Goal: Task Accomplishment & Management: Complete application form

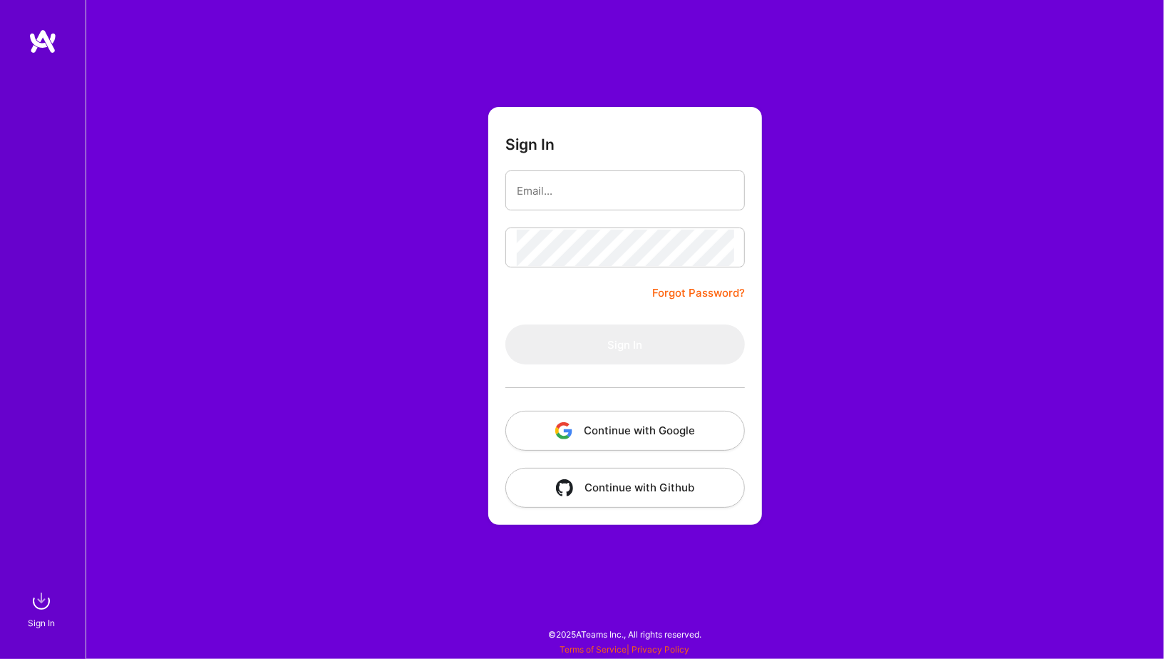
click at [0, 652] on nordpass-portal at bounding box center [0, 652] width 0 height 0
type input "[EMAIL_ADDRESS][DOMAIN_NAME]"
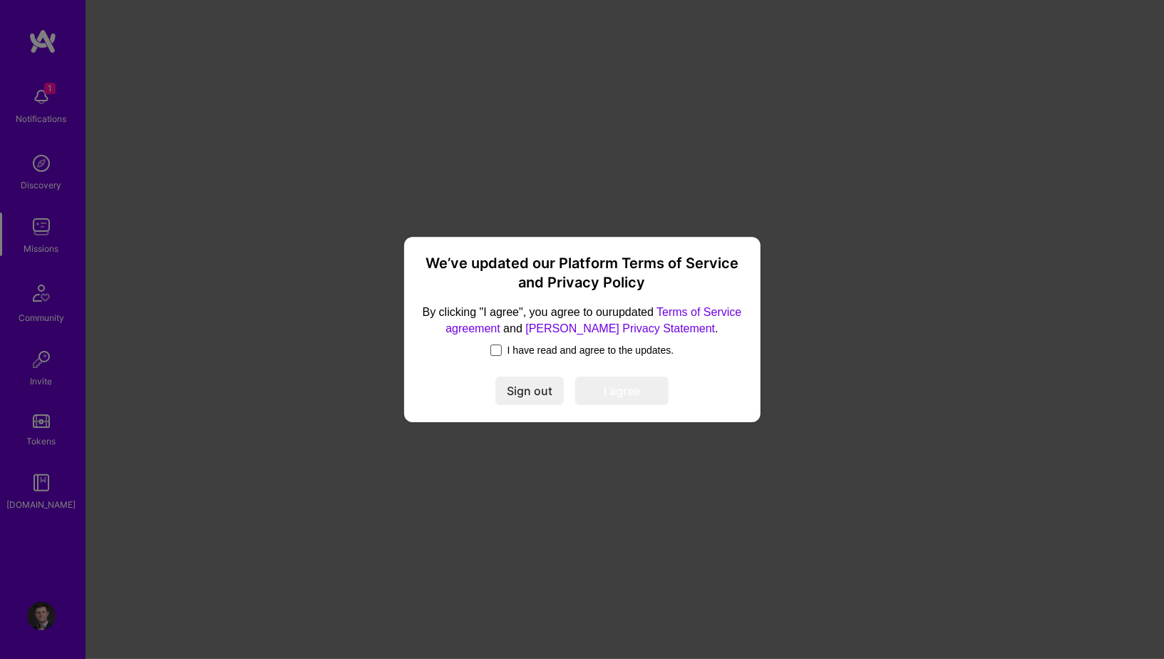
click at [492, 349] on span at bounding box center [496, 349] width 11 height 11
click at [0, 0] on input "I have read and agree to the updates." at bounding box center [0, 0] width 0 height 0
click at [613, 389] on button "I agree" at bounding box center [621, 390] width 93 height 29
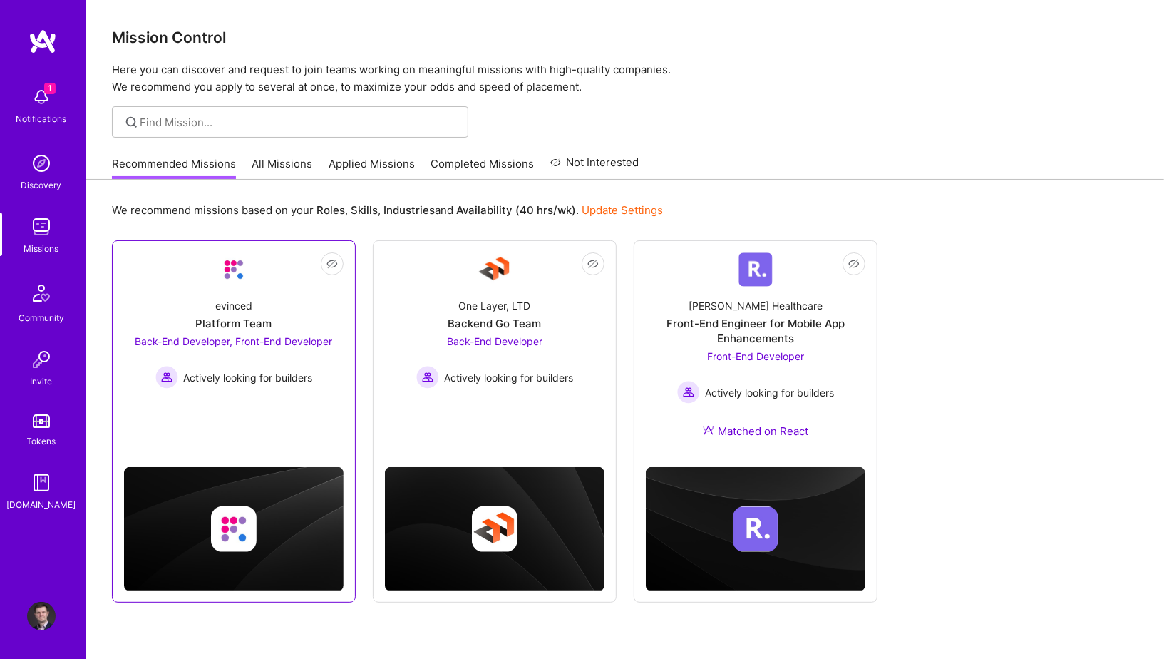
click at [262, 311] on div "evinced Platform Team Back-End Developer, Front-End Developer Actively looking …" at bounding box center [234, 338] width 220 height 102
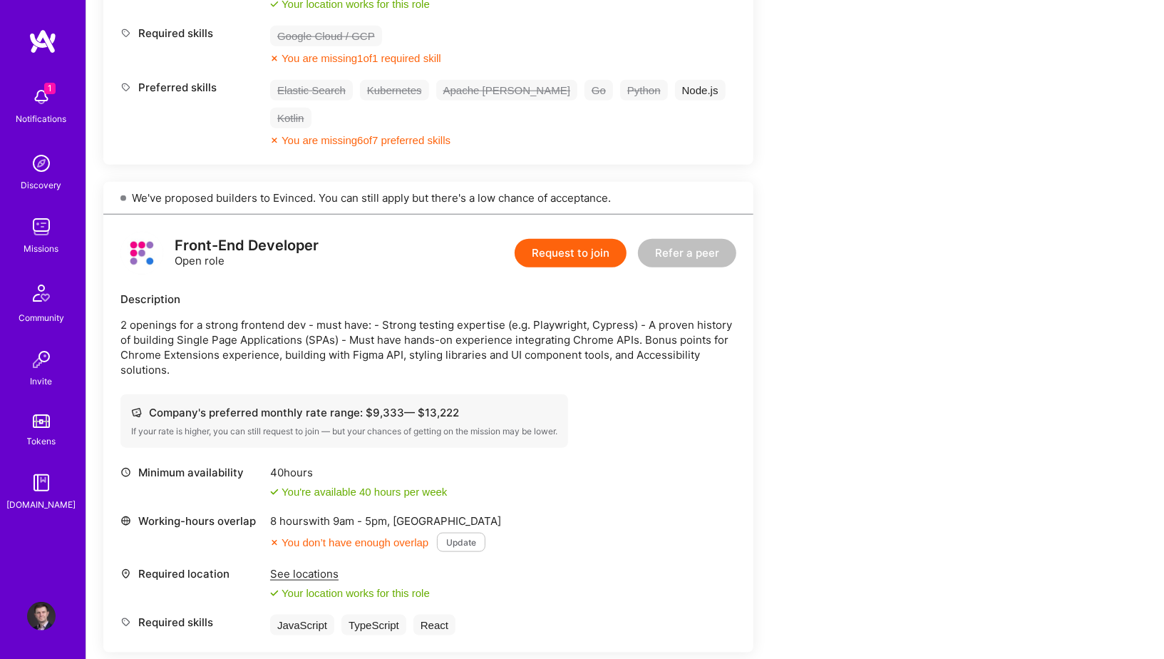
scroll to position [816, 0]
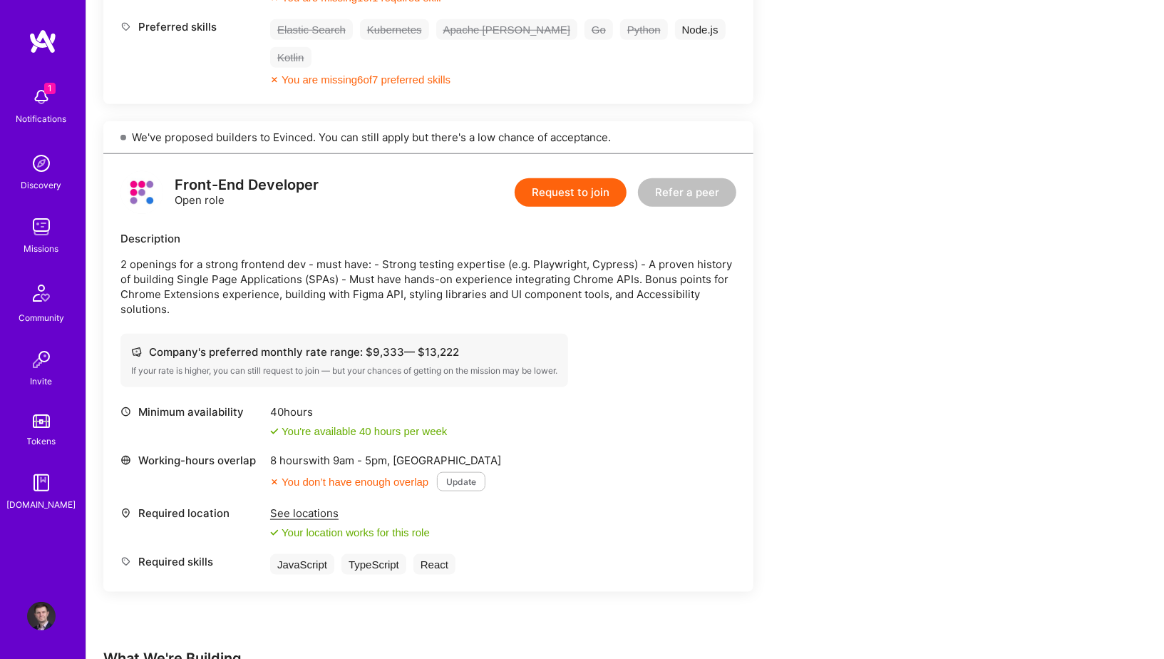
drag, startPoint x: 344, startPoint y: 221, endPoint x: 360, endPoint y: 265, distance: 46.9
click at [360, 265] on p "2 openings for a strong frontend dev - must have: - Strong testing expertise (e…" at bounding box center [428, 287] width 616 height 60
click at [478, 472] on button "Update" at bounding box center [461, 481] width 48 height 19
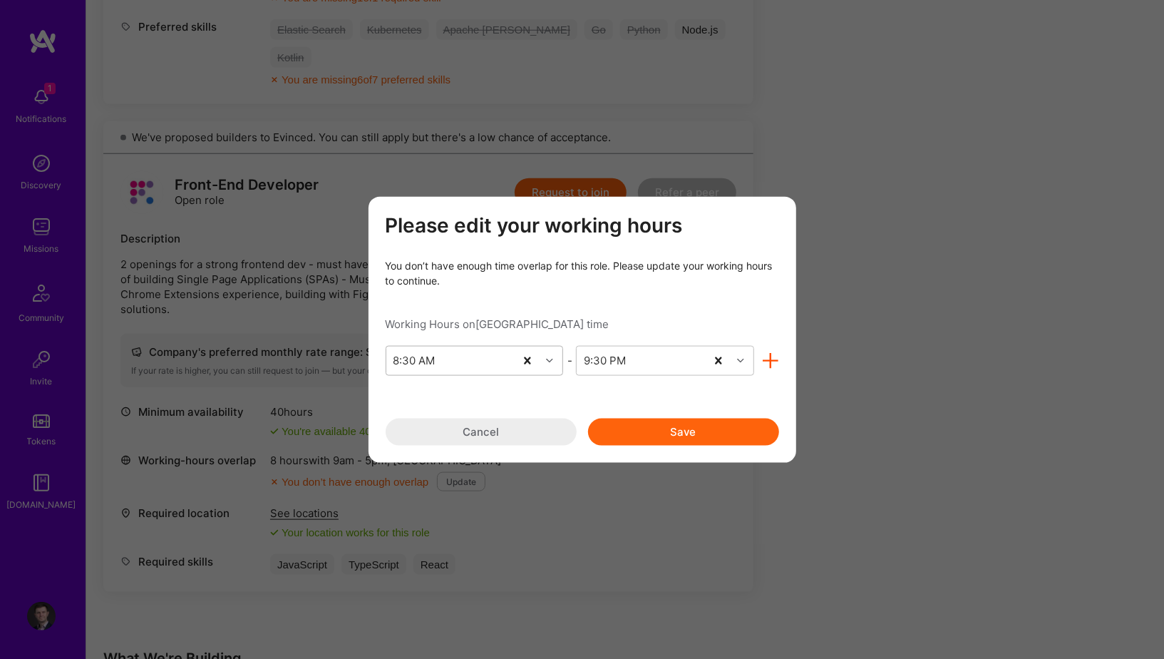
click at [550, 359] on icon "modal" at bounding box center [549, 360] width 7 height 7
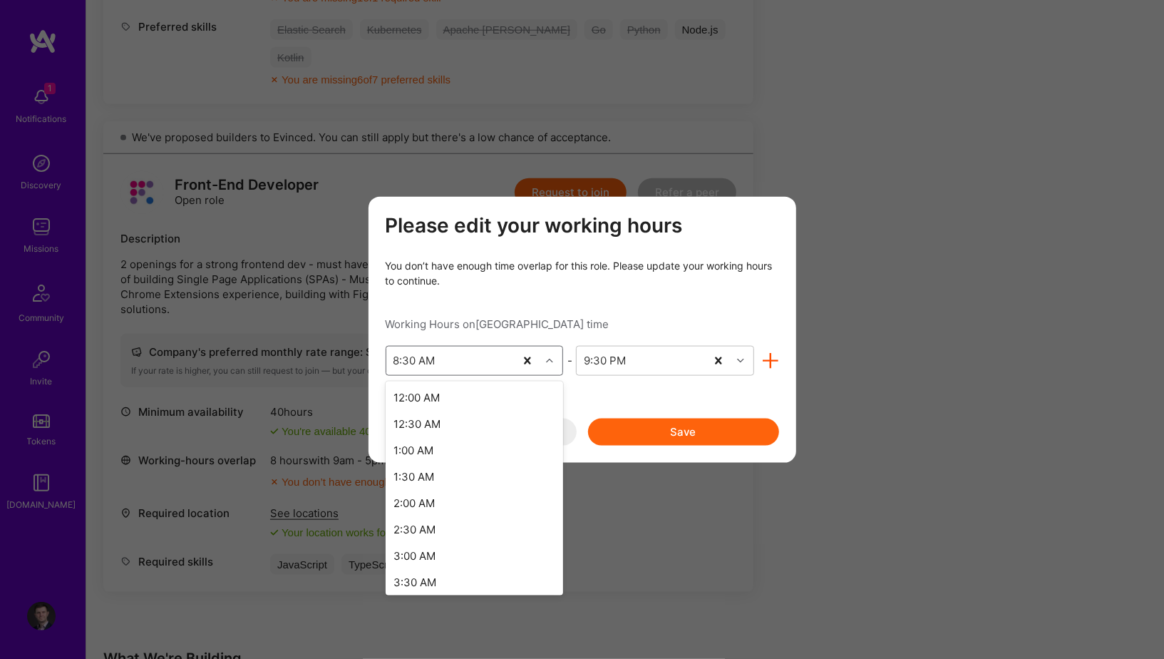
scroll to position [272, 0]
click at [436, 525] on div "7:30 AM" at bounding box center [475, 520] width 178 height 26
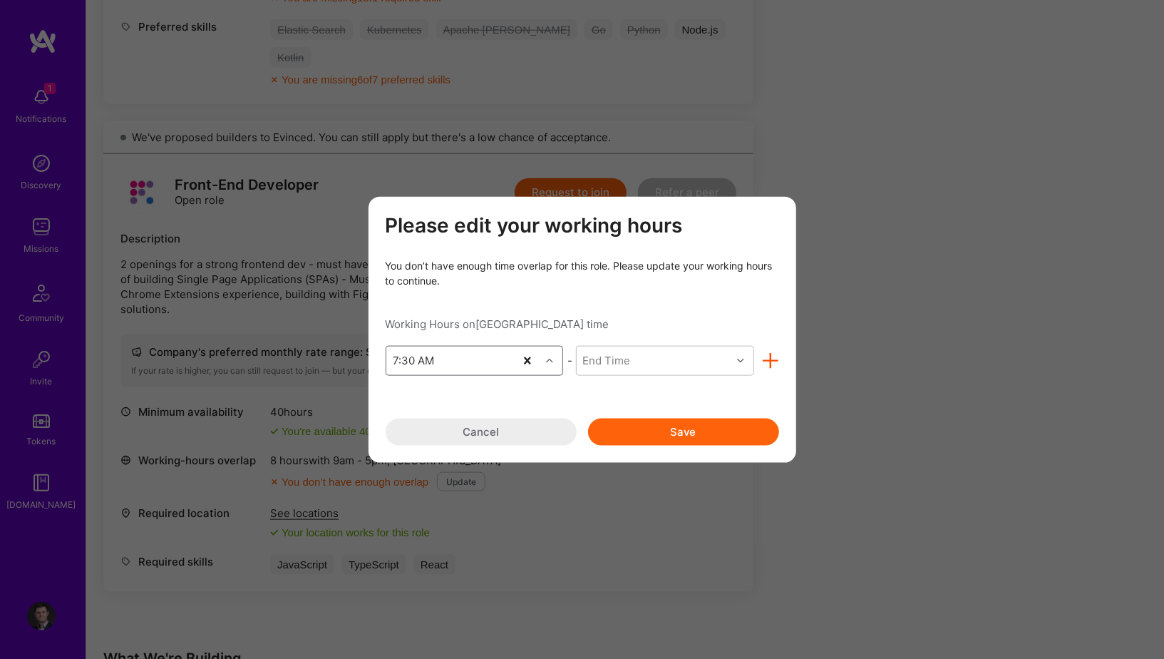
click at [722, 428] on button "Save" at bounding box center [683, 431] width 191 height 27
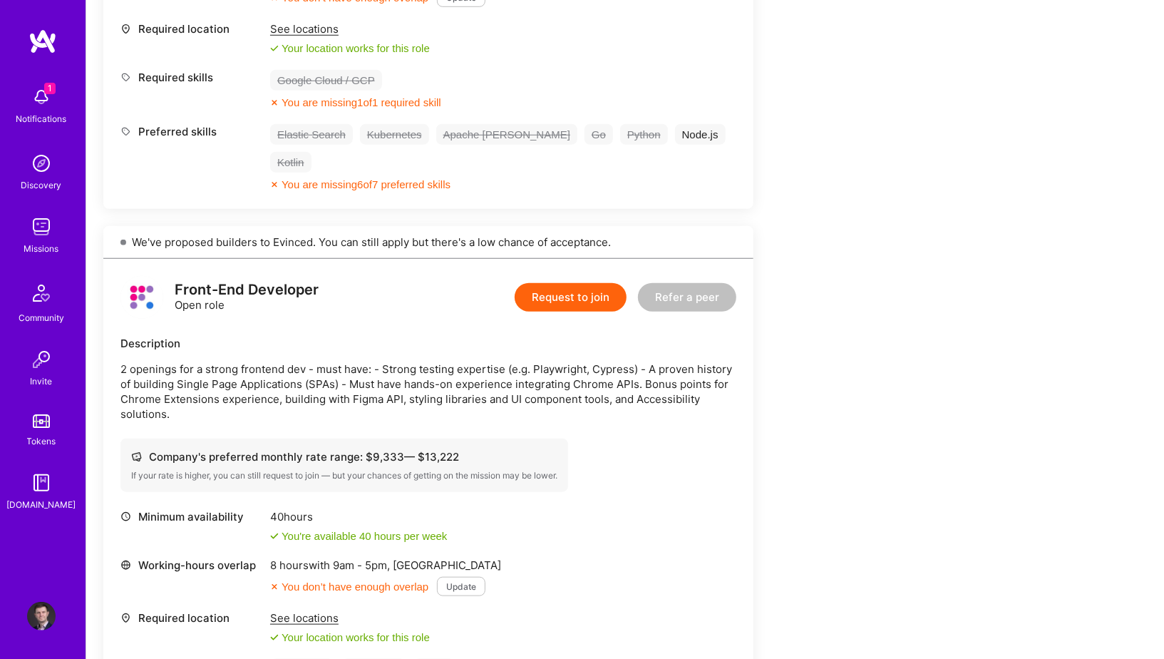
scroll to position [642, 0]
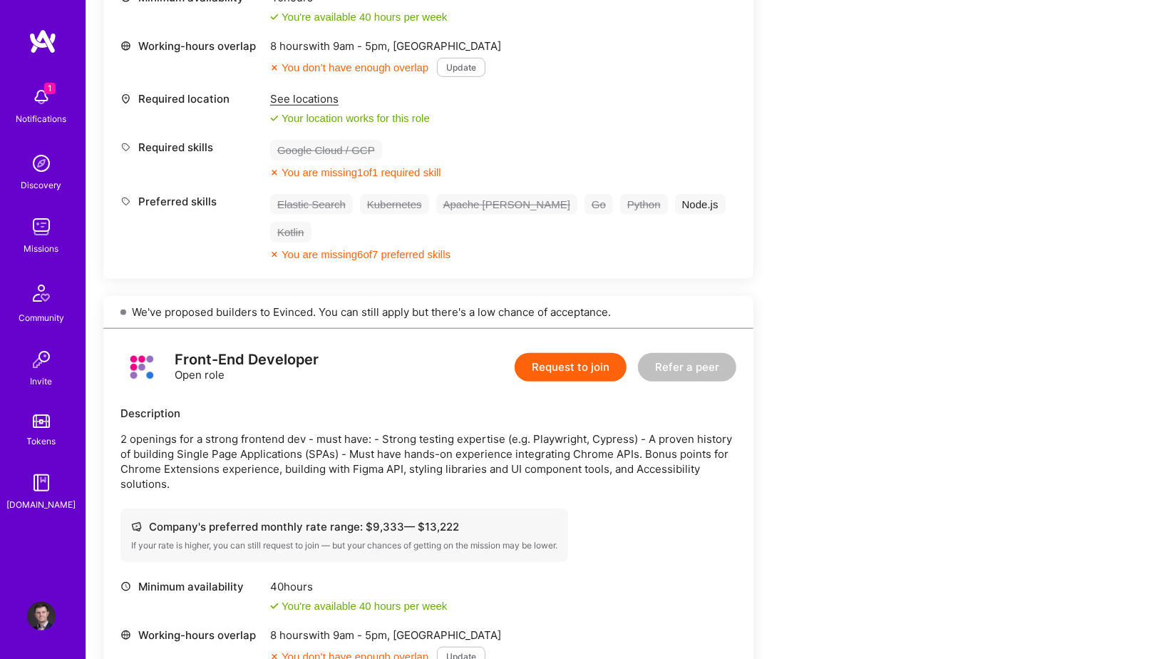
drag, startPoint x: 451, startPoint y: 389, endPoint x: 505, endPoint y: 443, distance: 75.6
click at [505, 443] on p "2 openings for a strong frontend dev - must have: - Strong testing expertise (e…" at bounding box center [428, 461] width 616 height 60
click at [569, 353] on button "Request to join" at bounding box center [571, 367] width 112 height 29
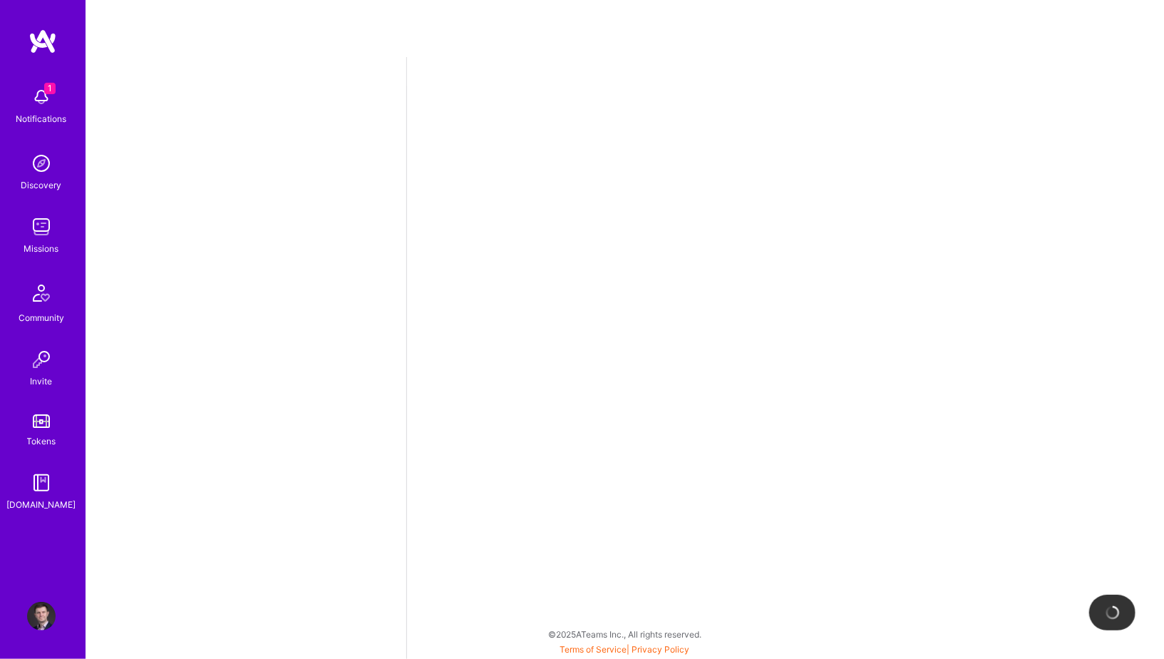
select select "GB"
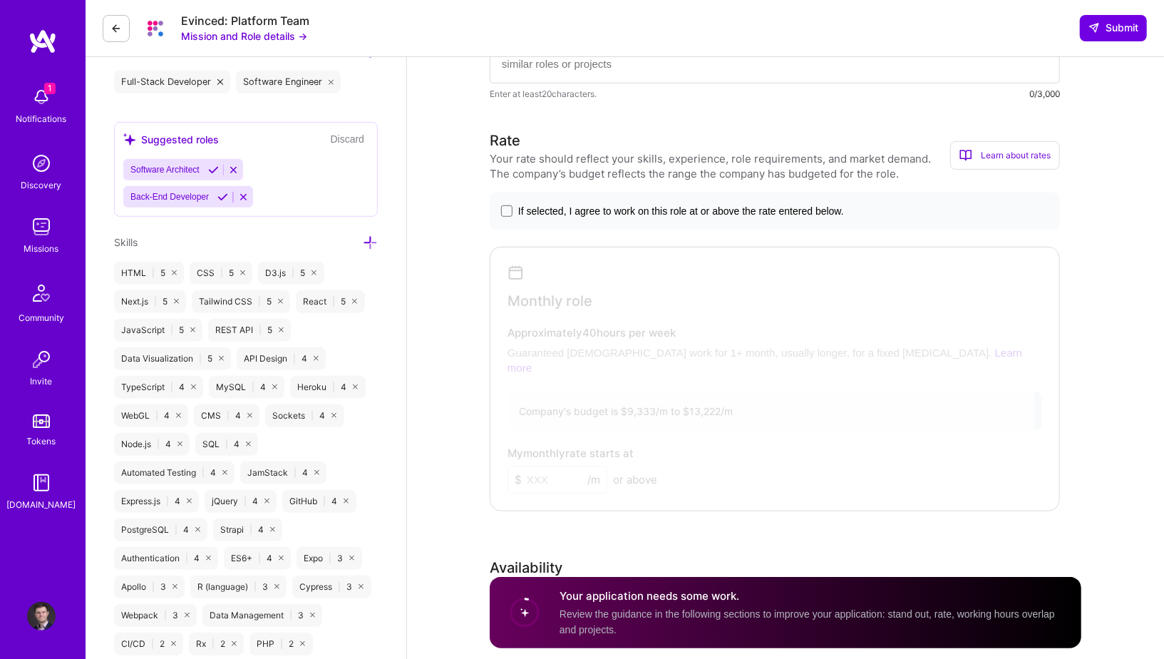
scroll to position [500, 0]
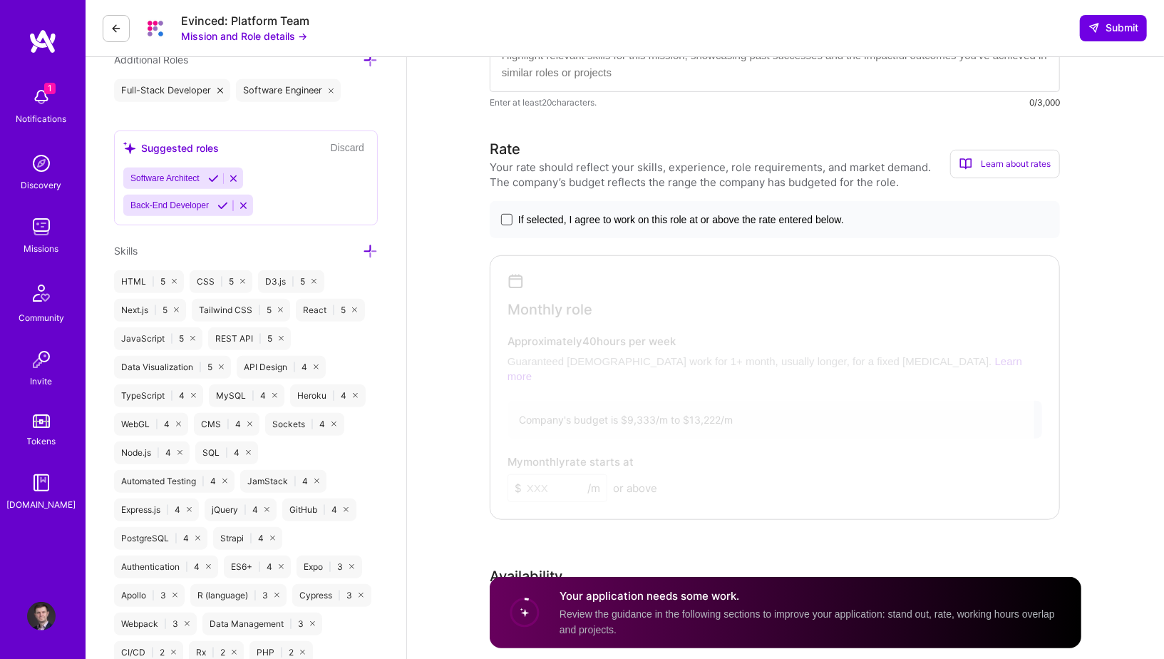
click at [505, 217] on span at bounding box center [506, 219] width 11 height 11
click at [0, 0] on input "If selected, I agree to work on this role at or above the rate entered below." at bounding box center [0, 0] width 0 height 0
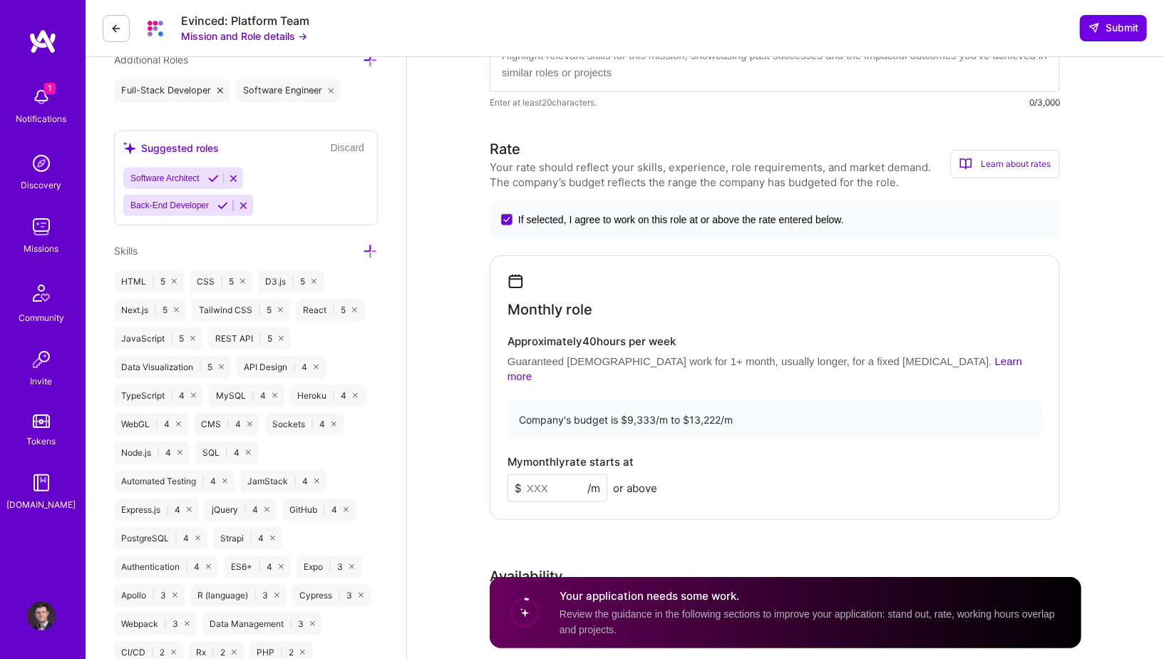
scroll to position [499, 0]
click at [553, 475] on input at bounding box center [558, 489] width 100 height 28
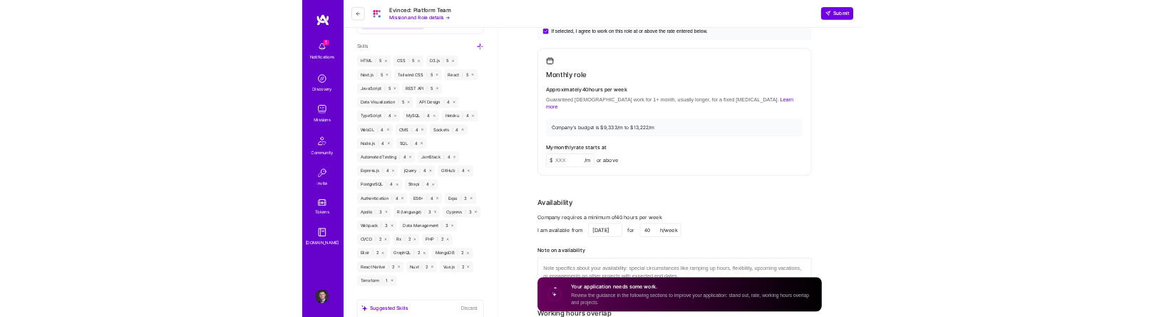
scroll to position [868, 0]
